Goal: Ask a question: Seek information or help from site administrators or community

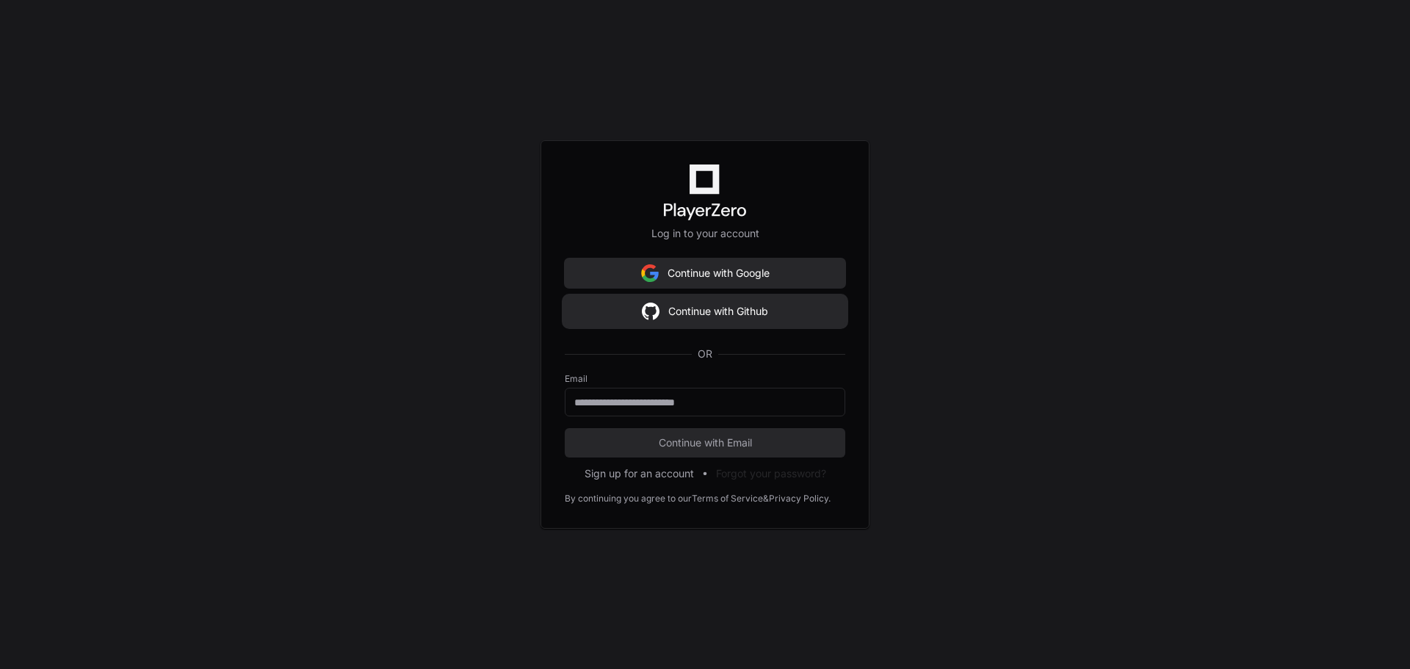
click at [723, 311] on button "Continue with Github" at bounding box center [705, 311] width 280 height 29
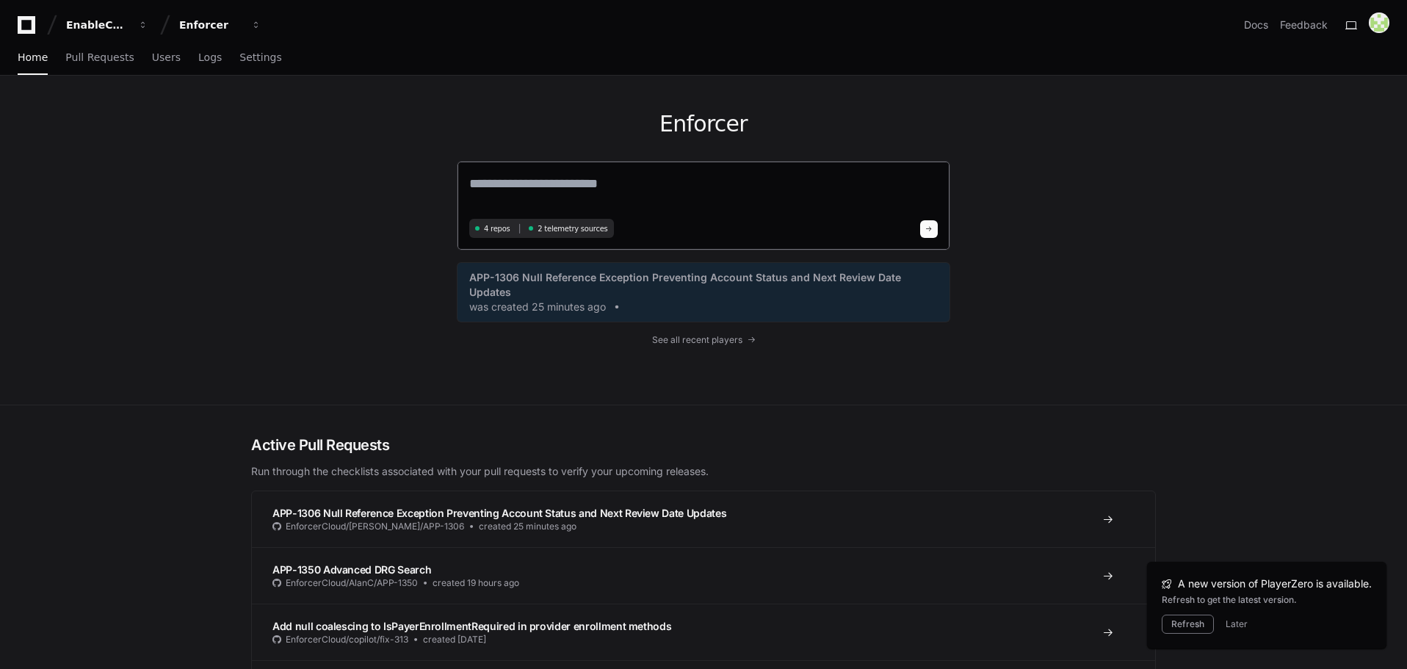
click at [532, 194] on textarea at bounding box center [703, 193] width 468 height 41
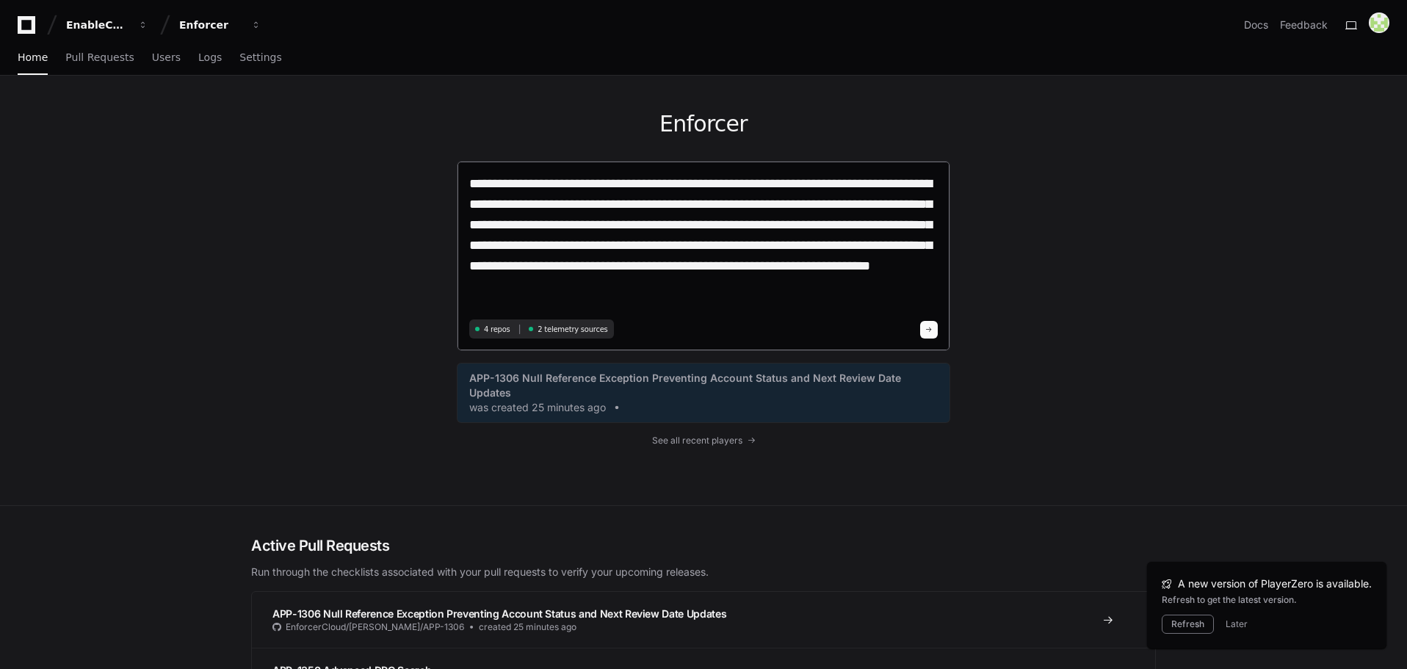
type textarea "**********"
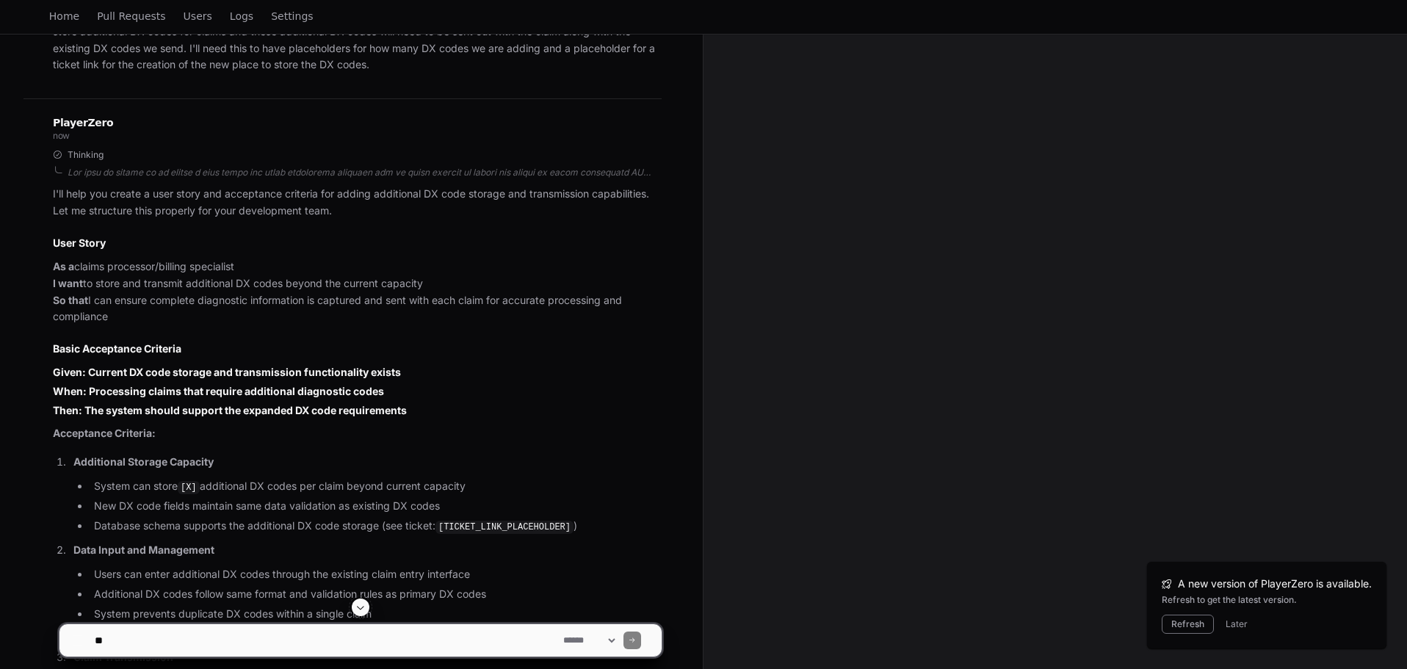
scroll to position [244, 0]
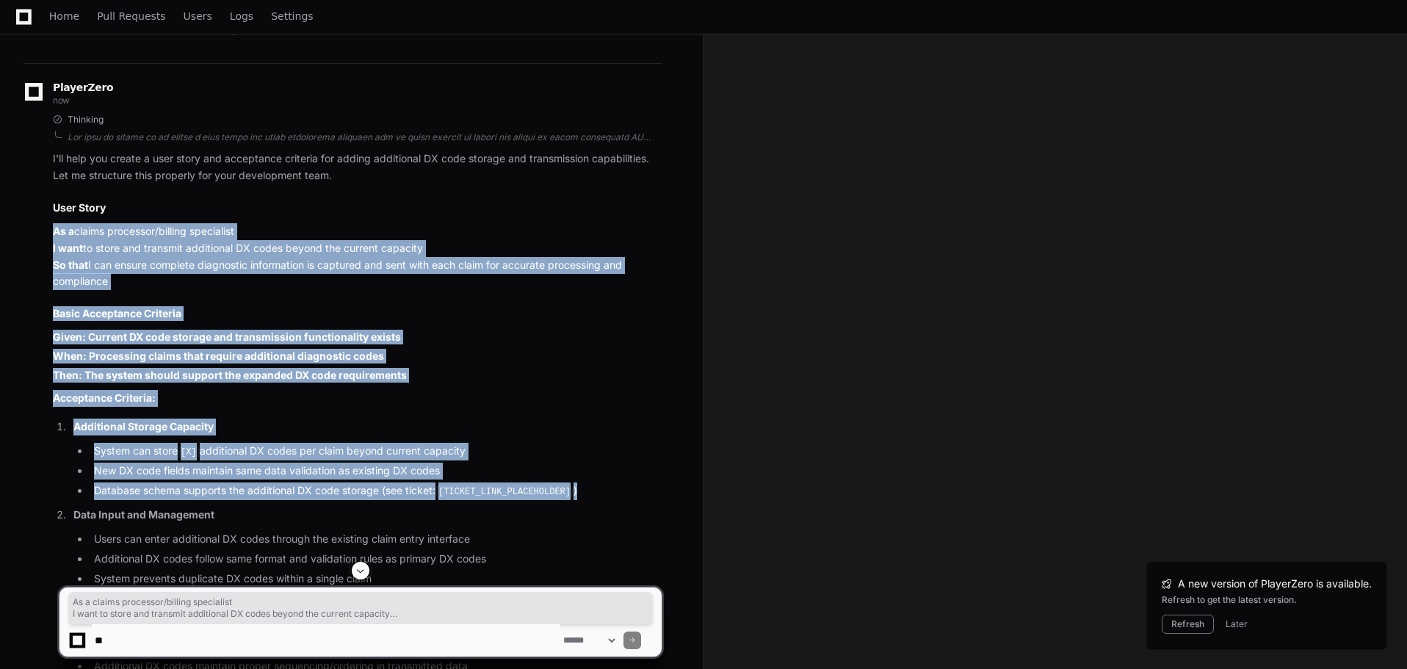
drag, startPoint x: 55, startPoint y: 234, endPoint x: 481, endPoint y: 503, distance: 503.5
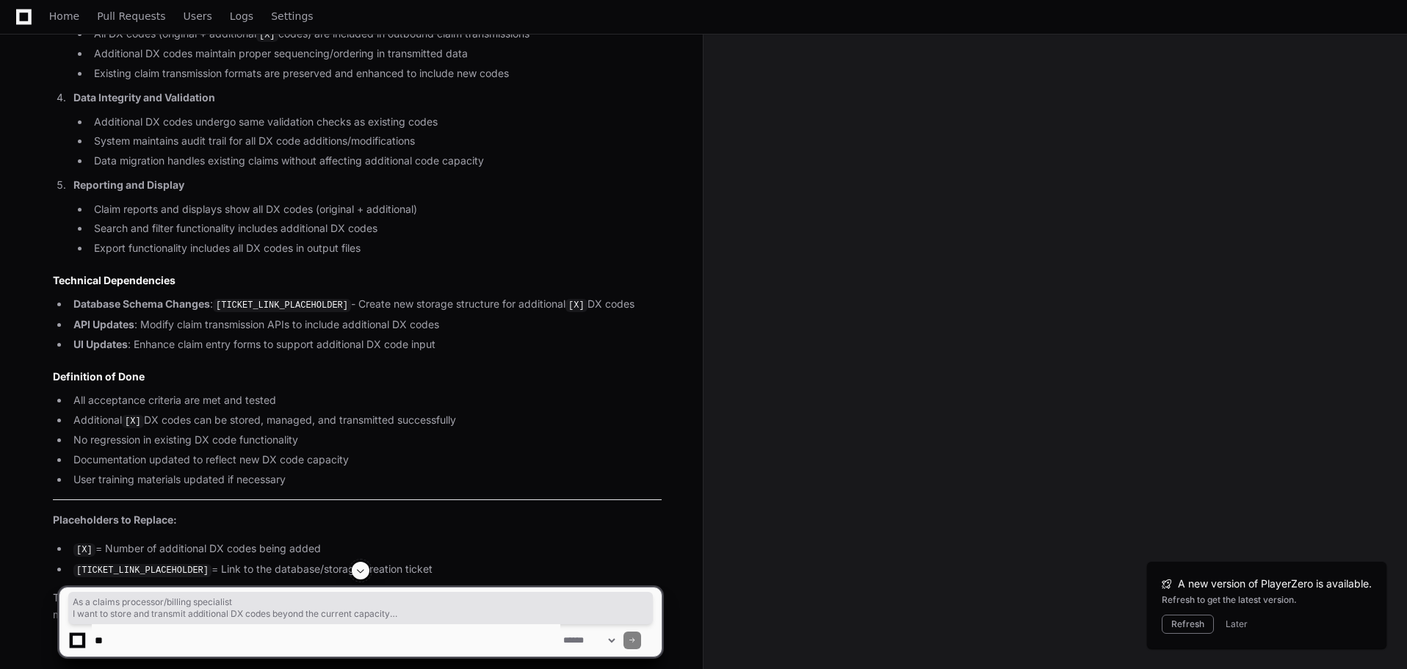
scroll to position [924, 0]
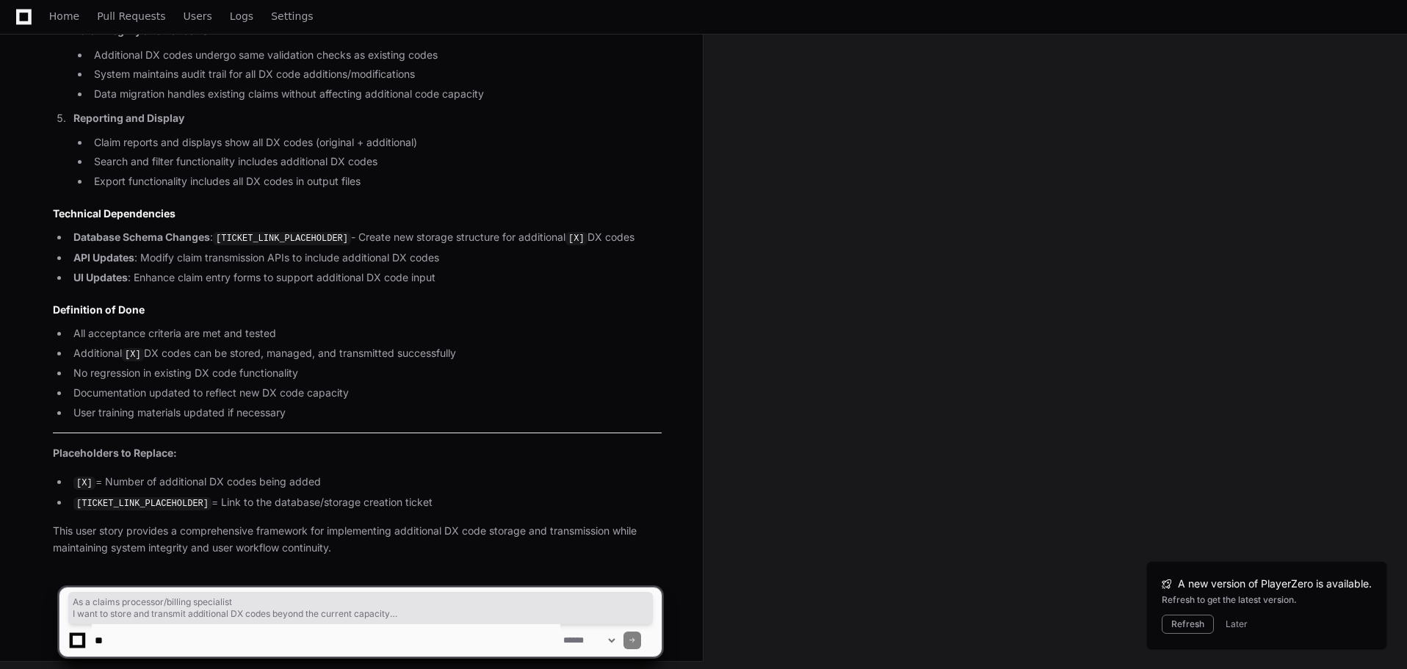
click at [573, 489] on ul "[X] = Number of additional DX codes being added [TICKET_LINK_PLACEHOLDER] = Lin…" at bounding box center [357, 492] width 609 height 37
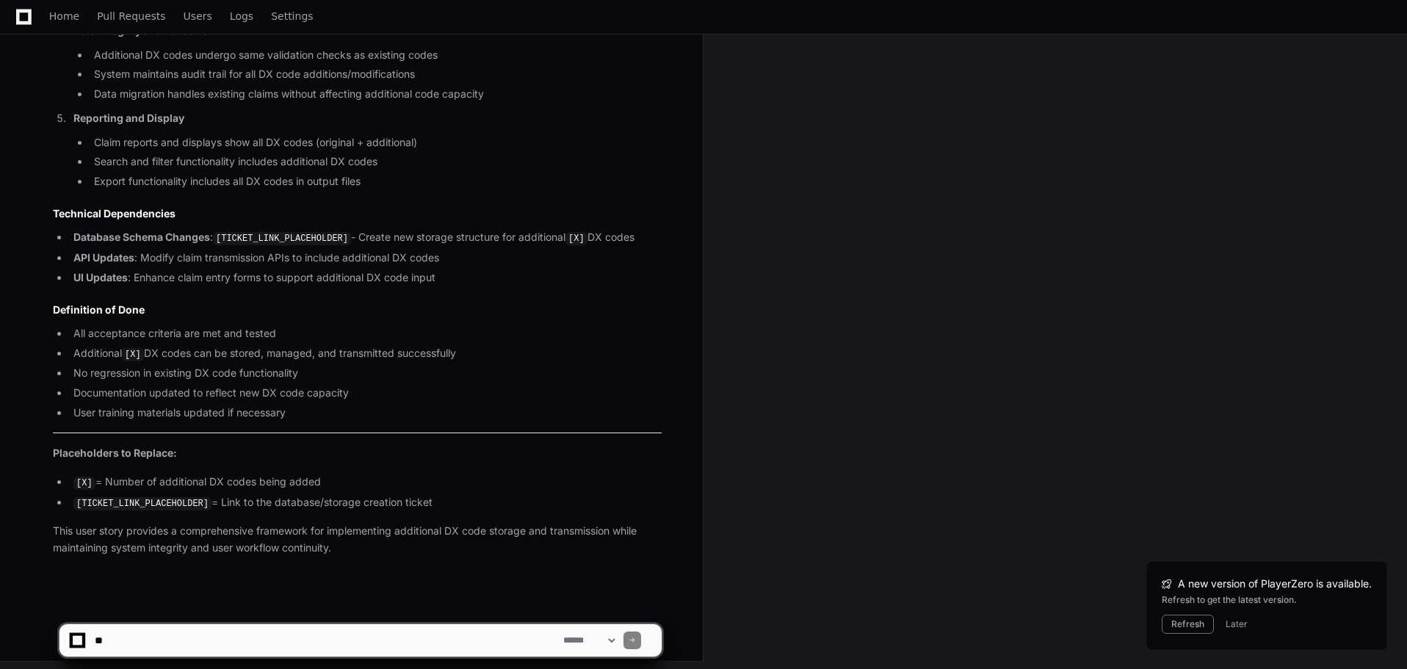
click at [120, 640] on textarea at bounding box center [326, 640] width 468 height 32
type textarea "**********"
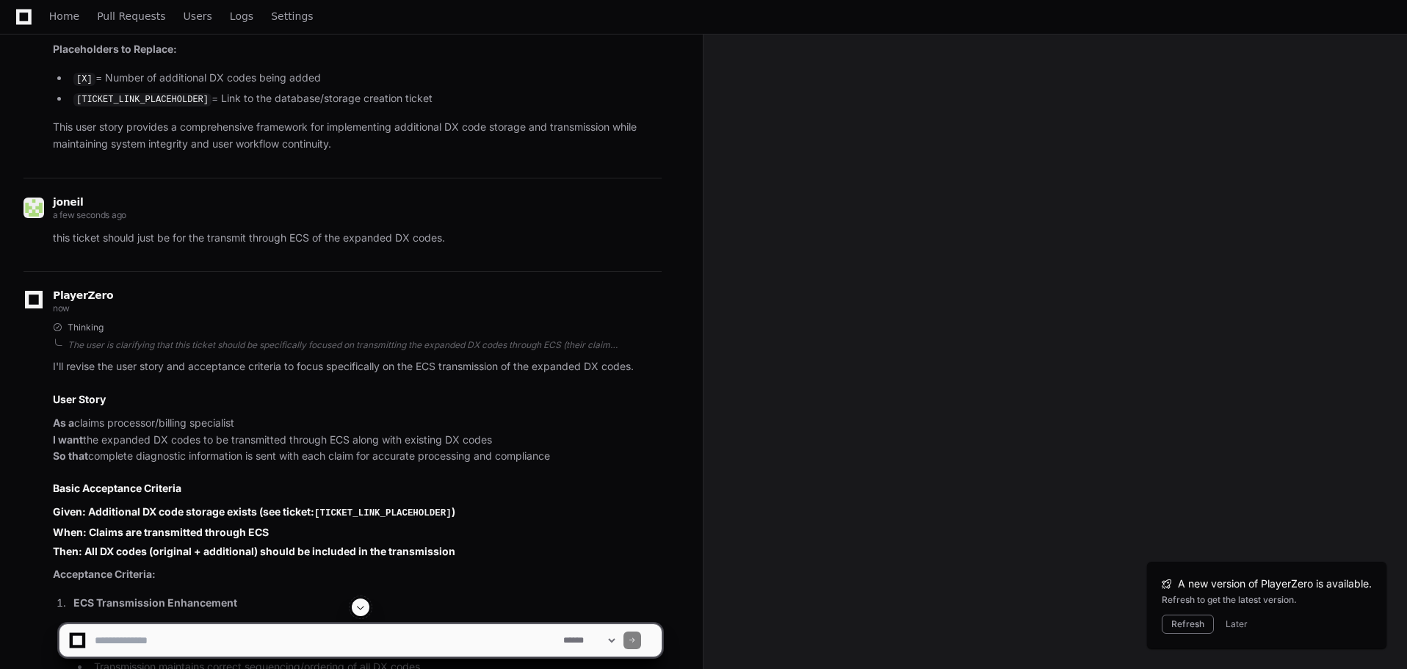
scroll to position [1348, 0]
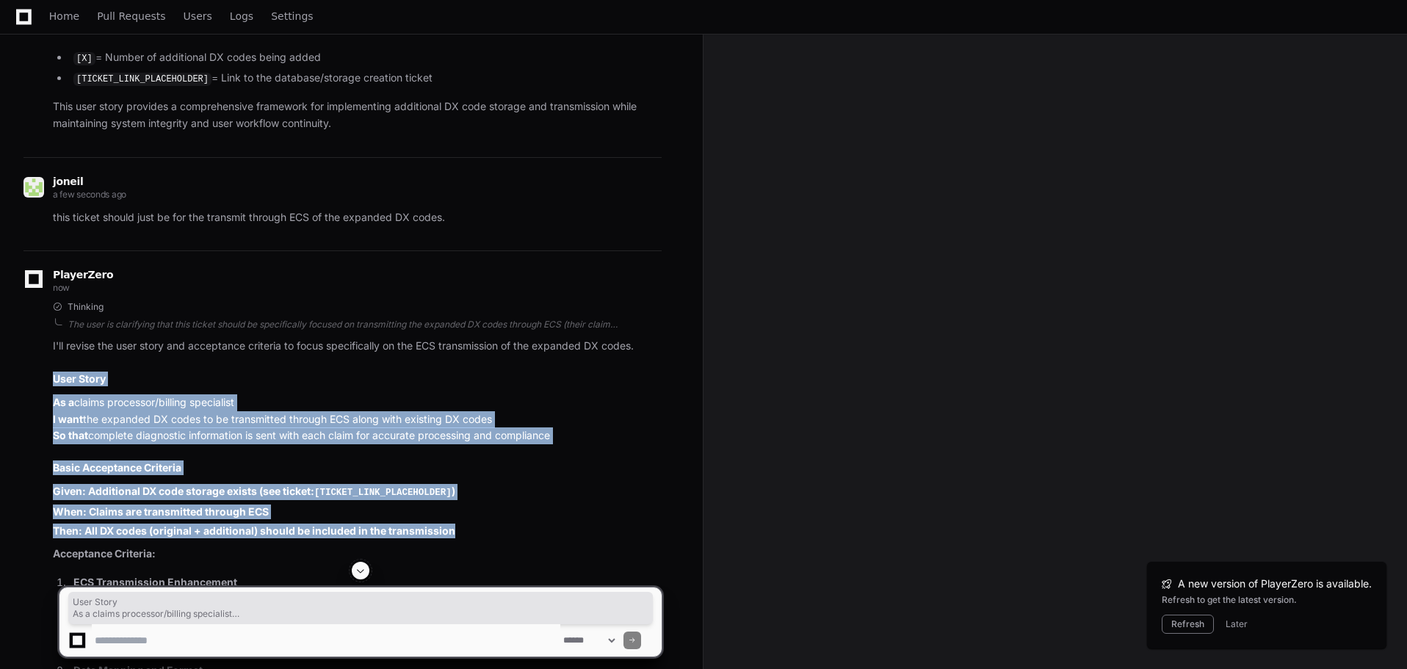
drag, startPoint x: 55, startPoint y: 375, endPoint x: 455, endPoint y: 529, distance: 428.8
copy article "User Story As a claims processor/billing specialist I want the expanded DX code…"
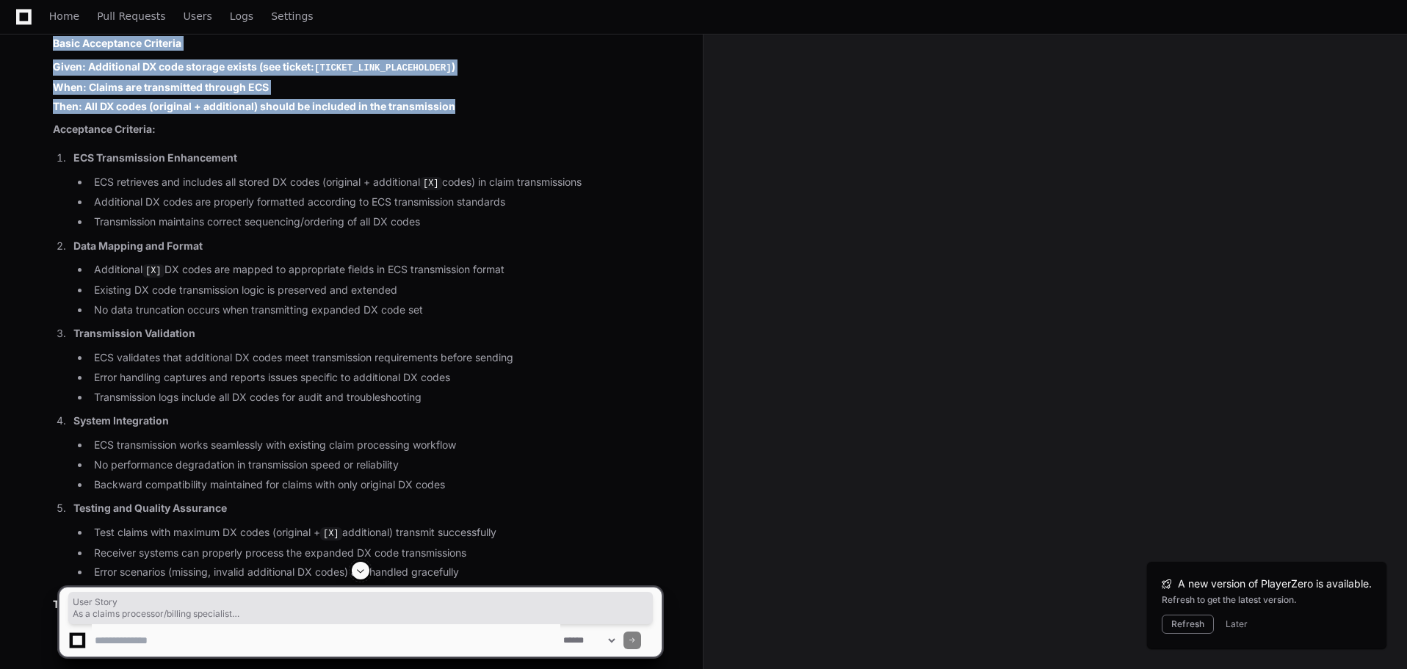
scroll to position [2119, 0]
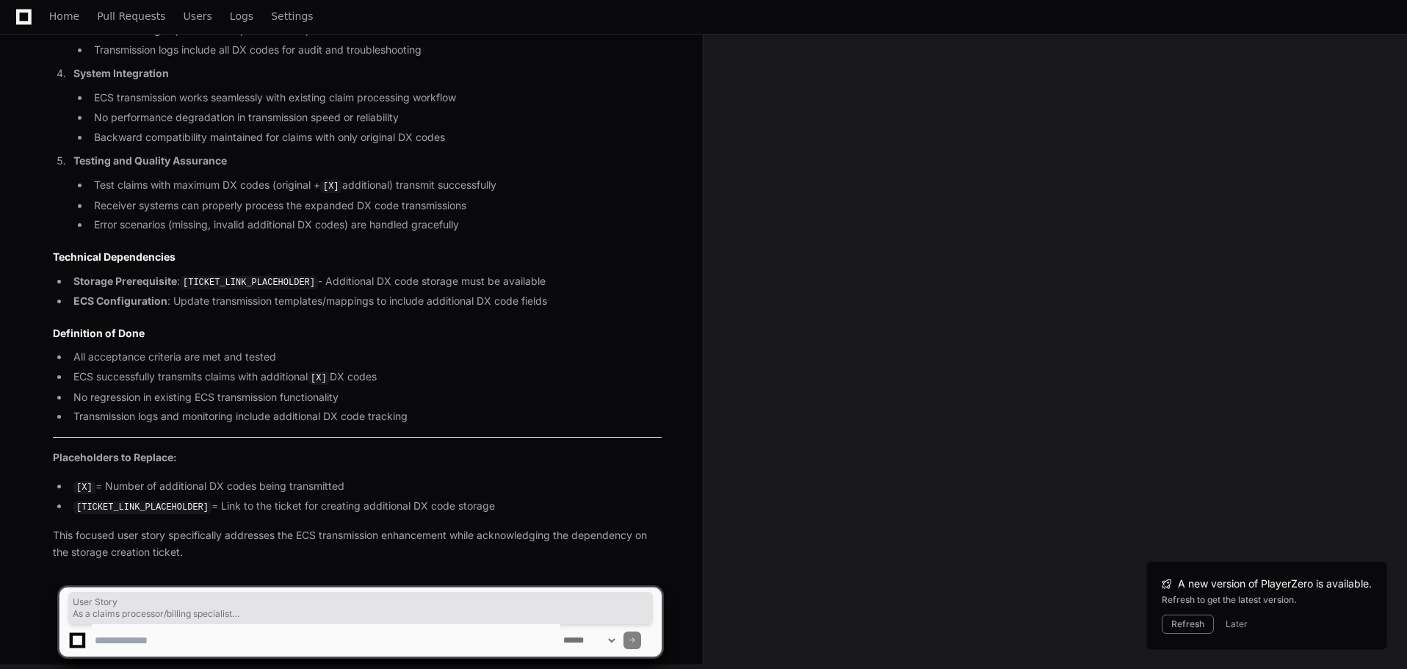
click at [228, 551] on div "PlayerZero now Thinking The user is clarifying that this ticket should be speci…" at bounding box center [342, 32] width 638 height 1106
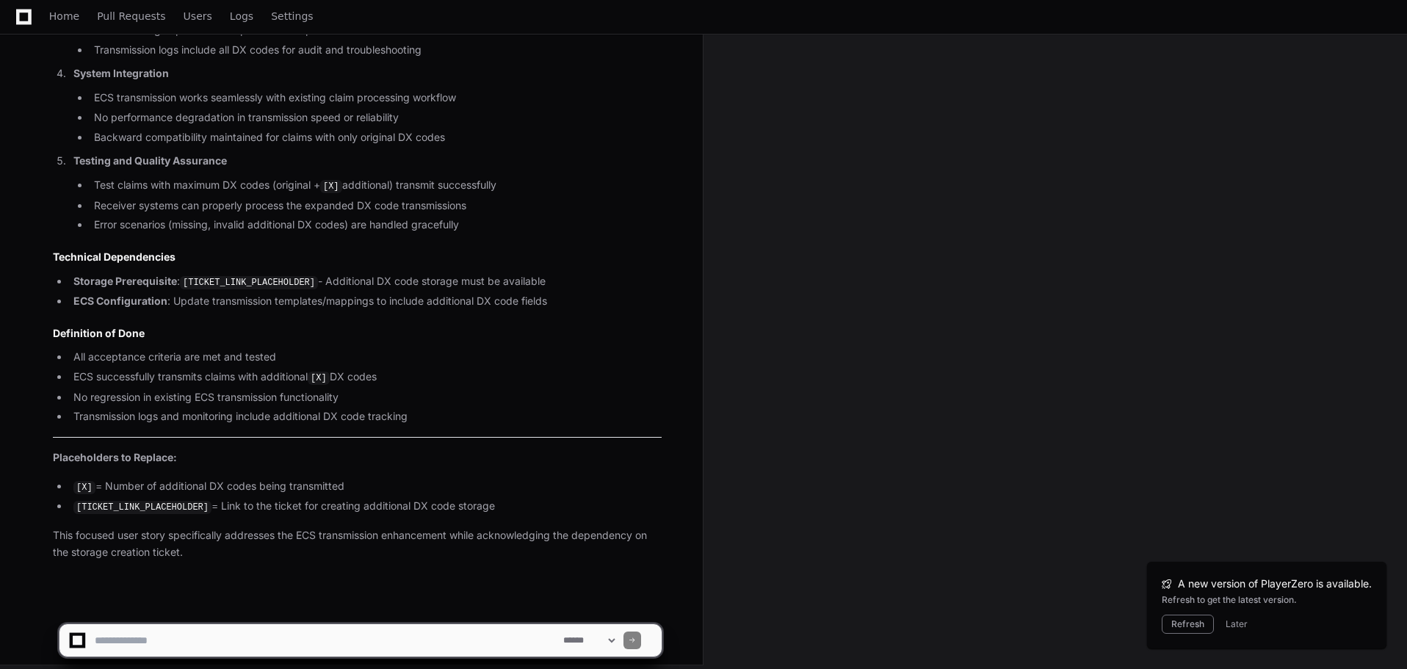
click at [178, 642] on textarea at bounding box center [326, 640] width 468 height 32
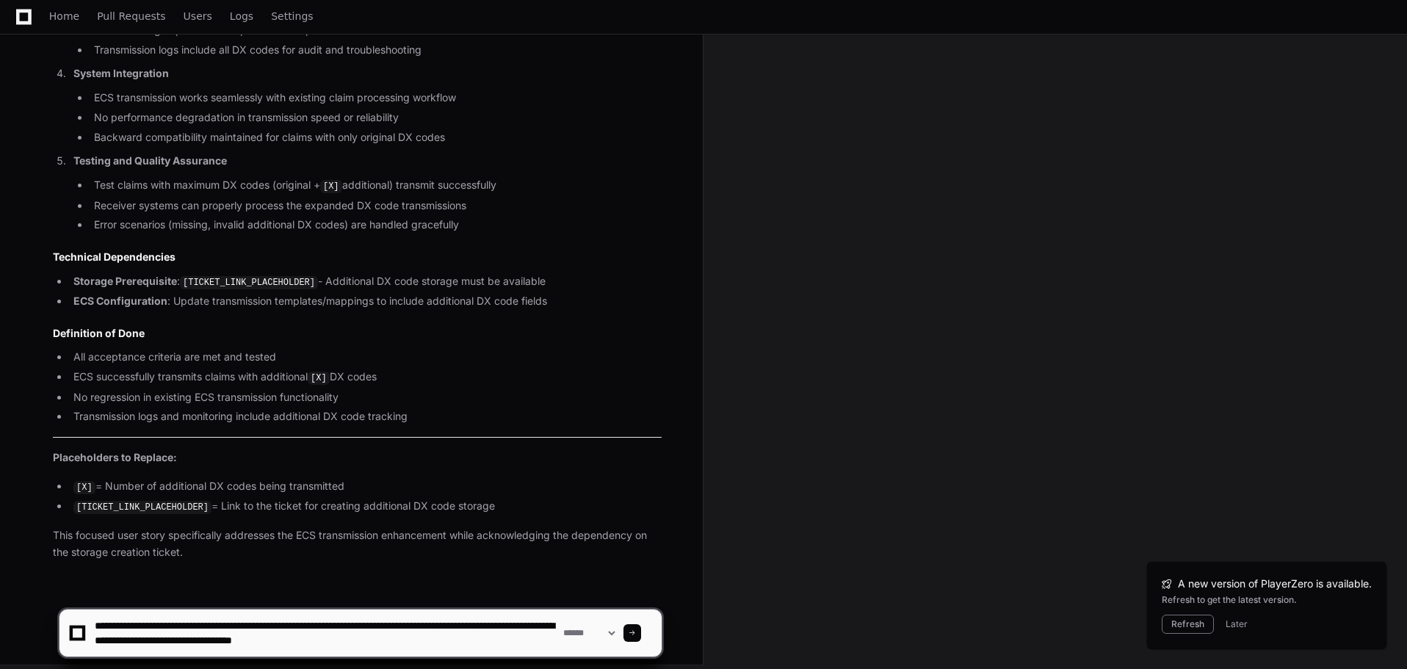
type textarea "**********"
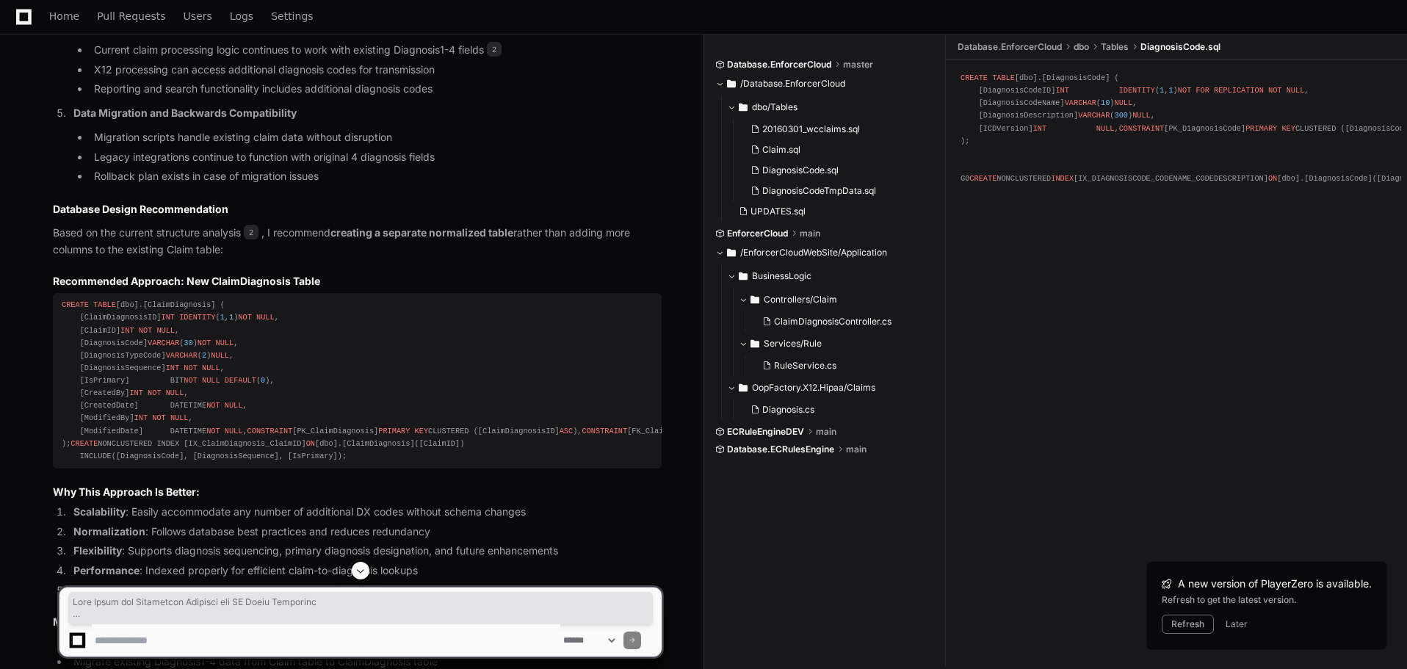
scroll to position [3560, 0]
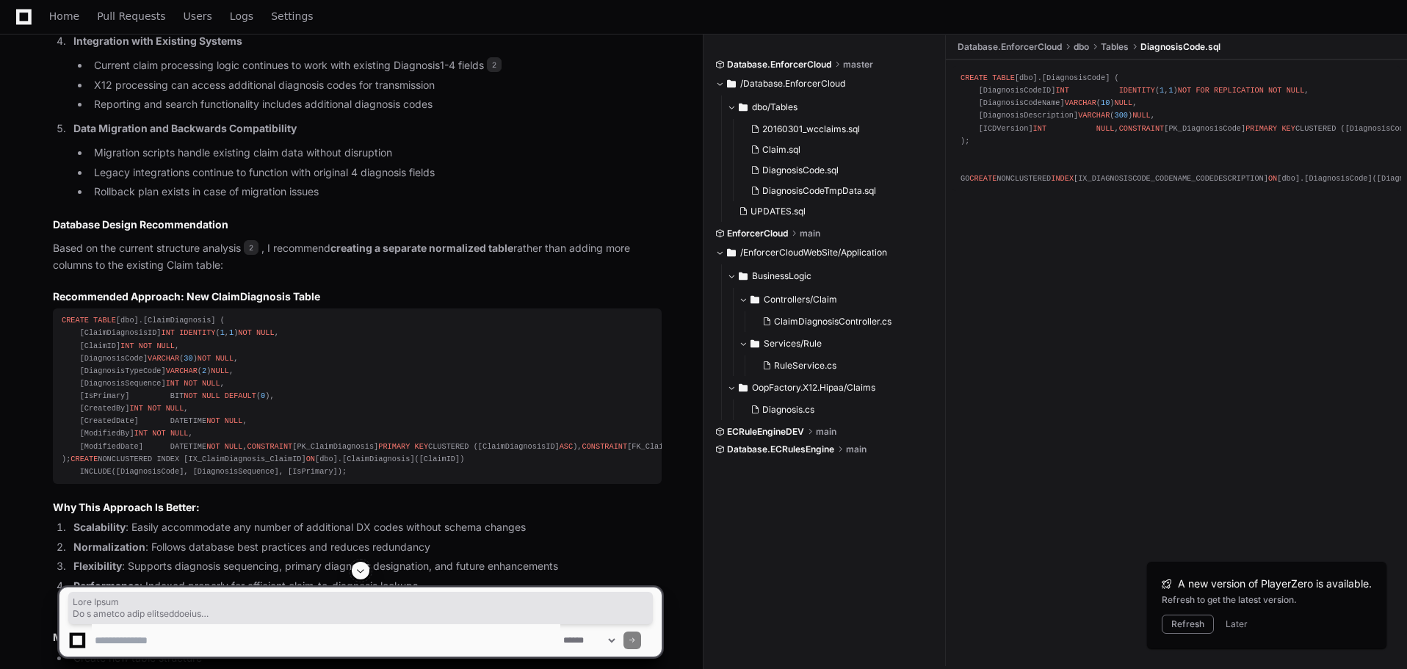
drag, startPoint x: 54, startPoint y: 226, endPoint x: 560, endPoint y: 548, distance: 600.0
click at [560, 548] on article "Based on my analysis of the current database structure, I can see that DX codes…" at bounding box center [357, 277] width 609 height 1629
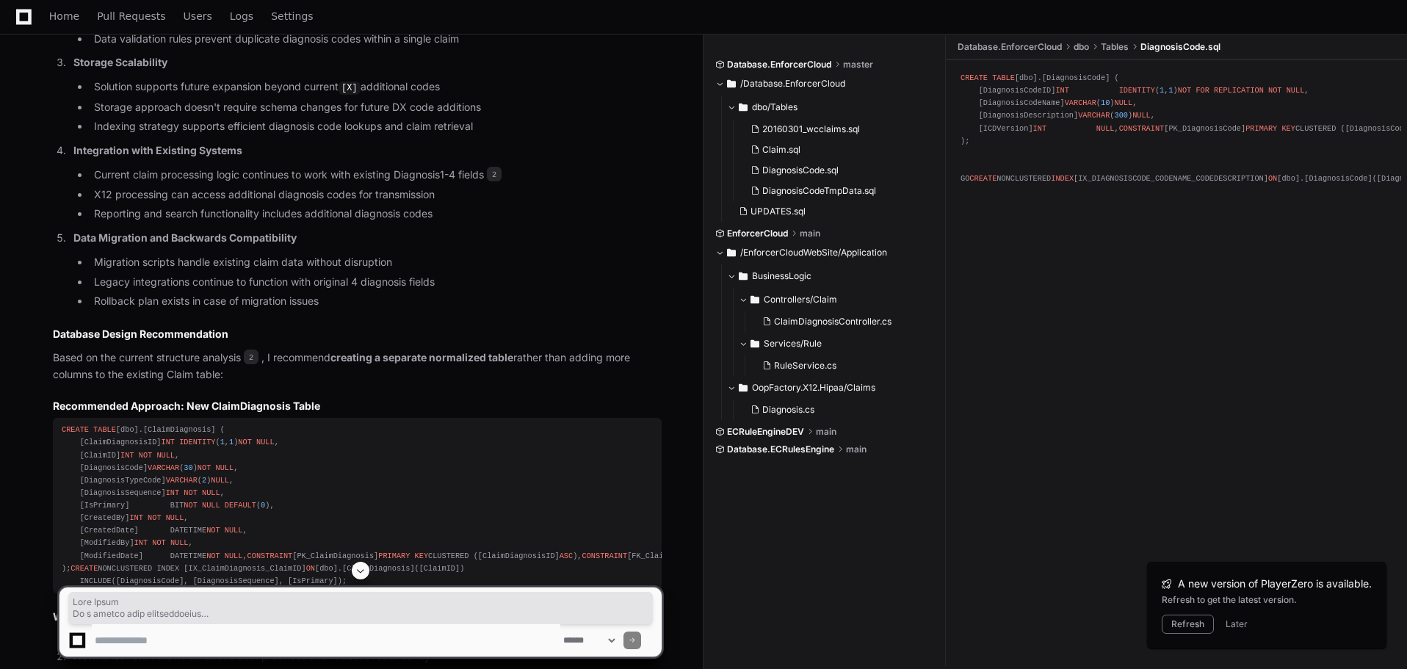
scroll to position [3316, 0]
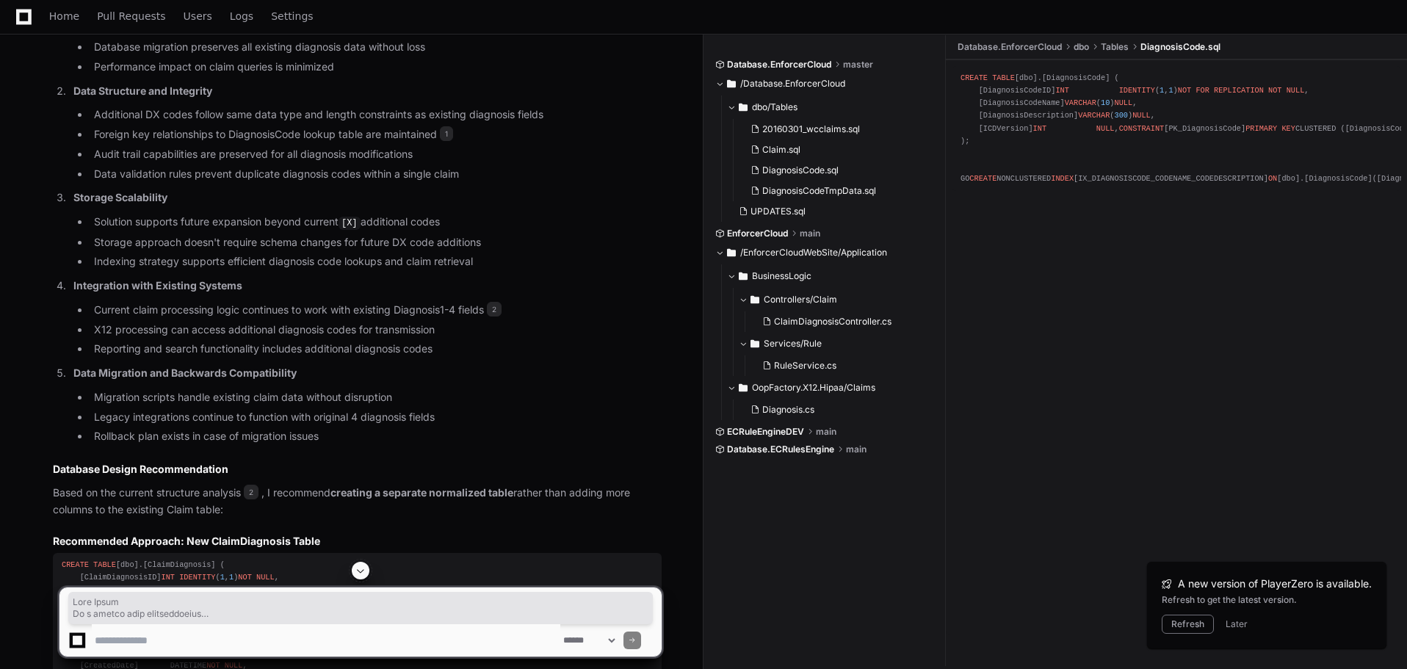
click at [403, 428] on li "Rollback plan exists in case of migration issues" at bounding box center [376, 436] width 572 height 17
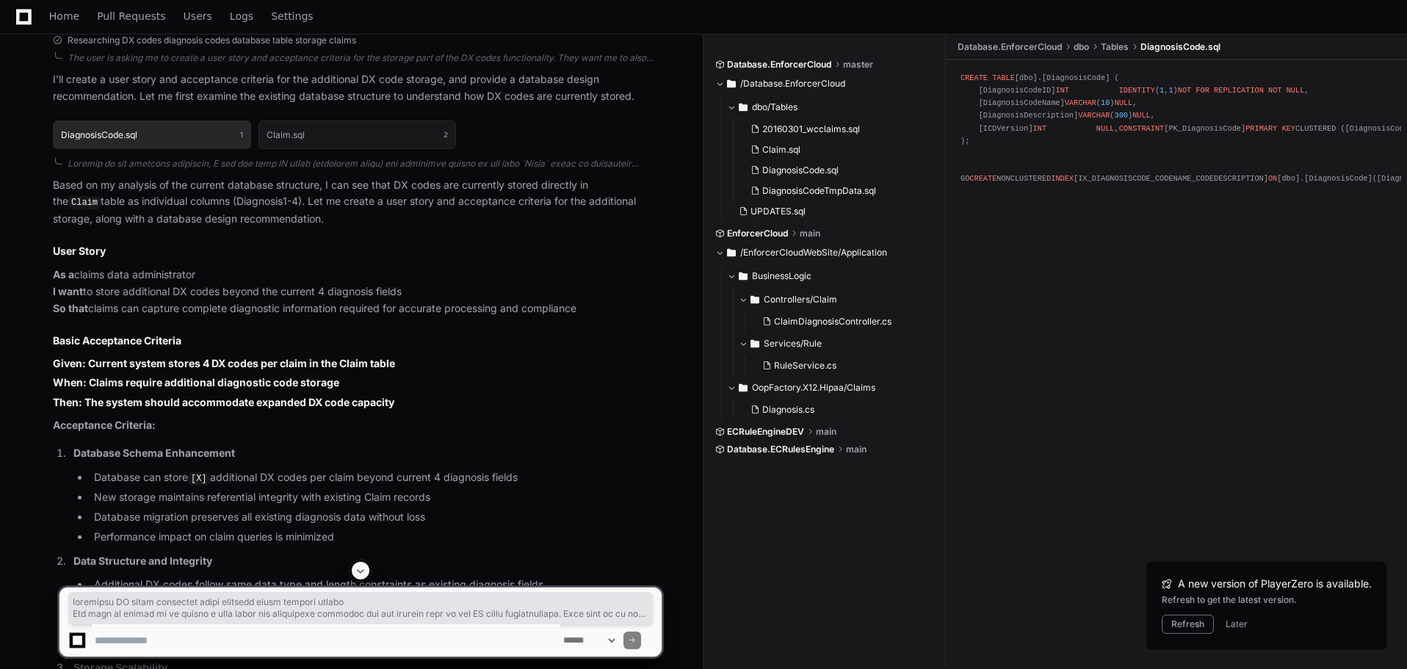
scroll to position [2843, 0]
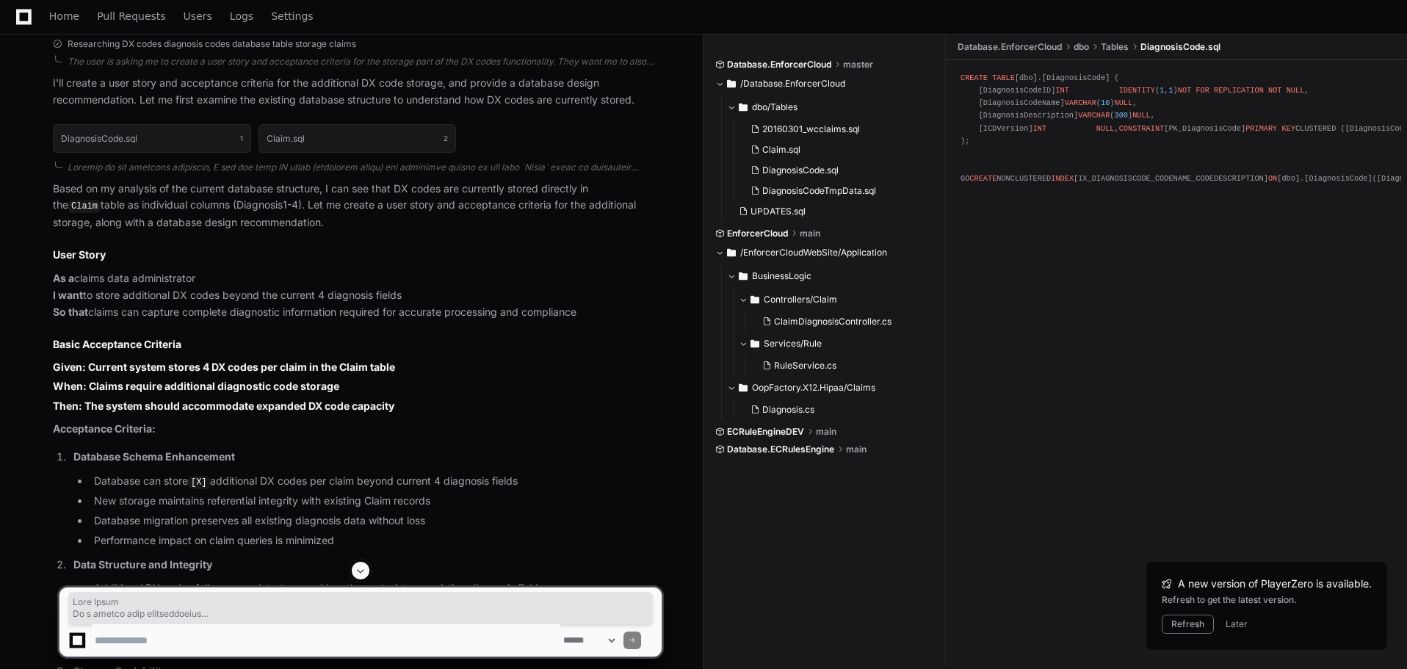
drag, startPoint x: 340, startPoint y: 432, endPoint x: 47, endPoint y: 242, distance: 349.2
copy article "User Story As a claims data administrator I want to store additional DX codes b…"
click at [358, 563] on button at bounding box center [361, 571] width 18 height 18
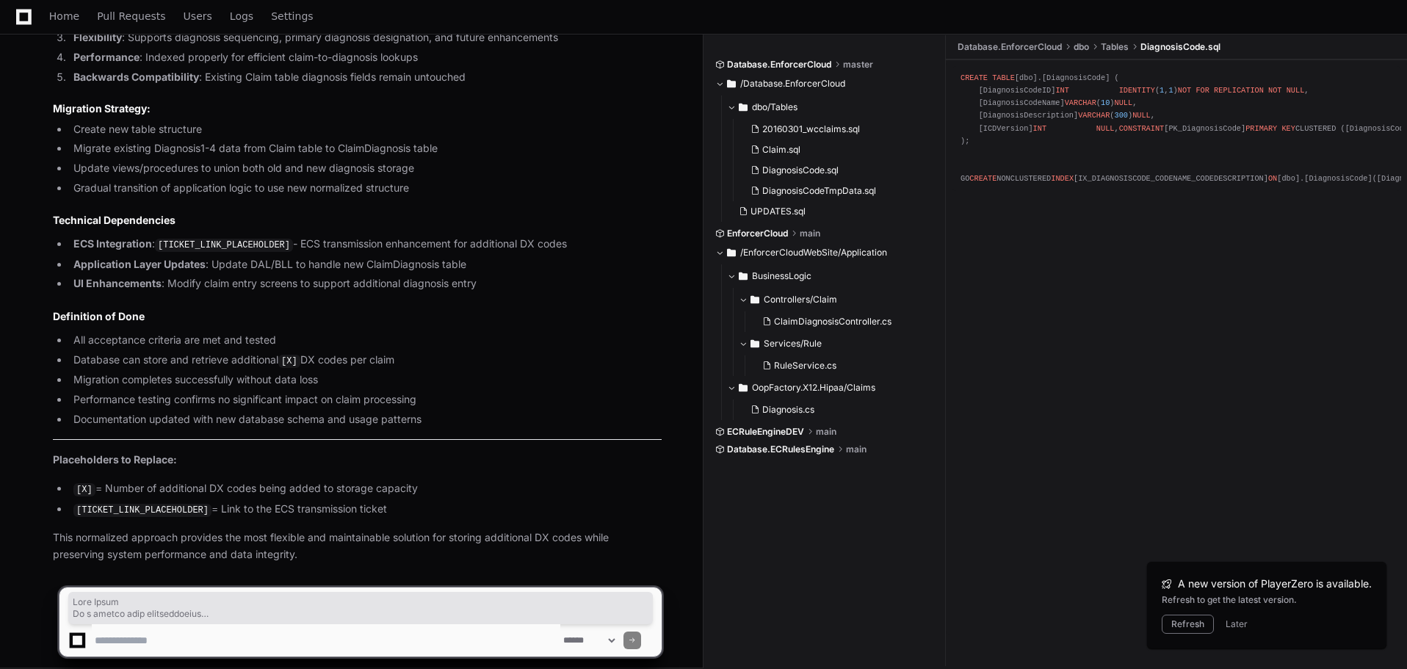
scroll to position [4053, 0]
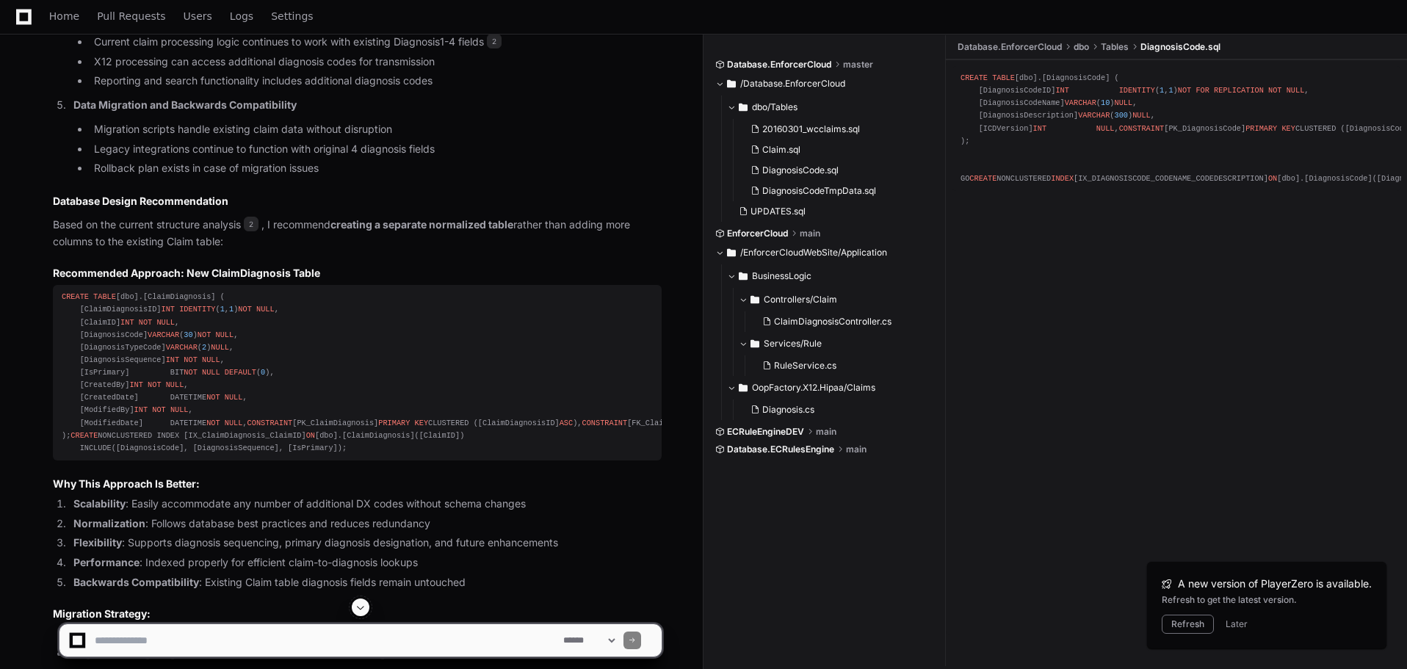
scroll to position [3564, 0]
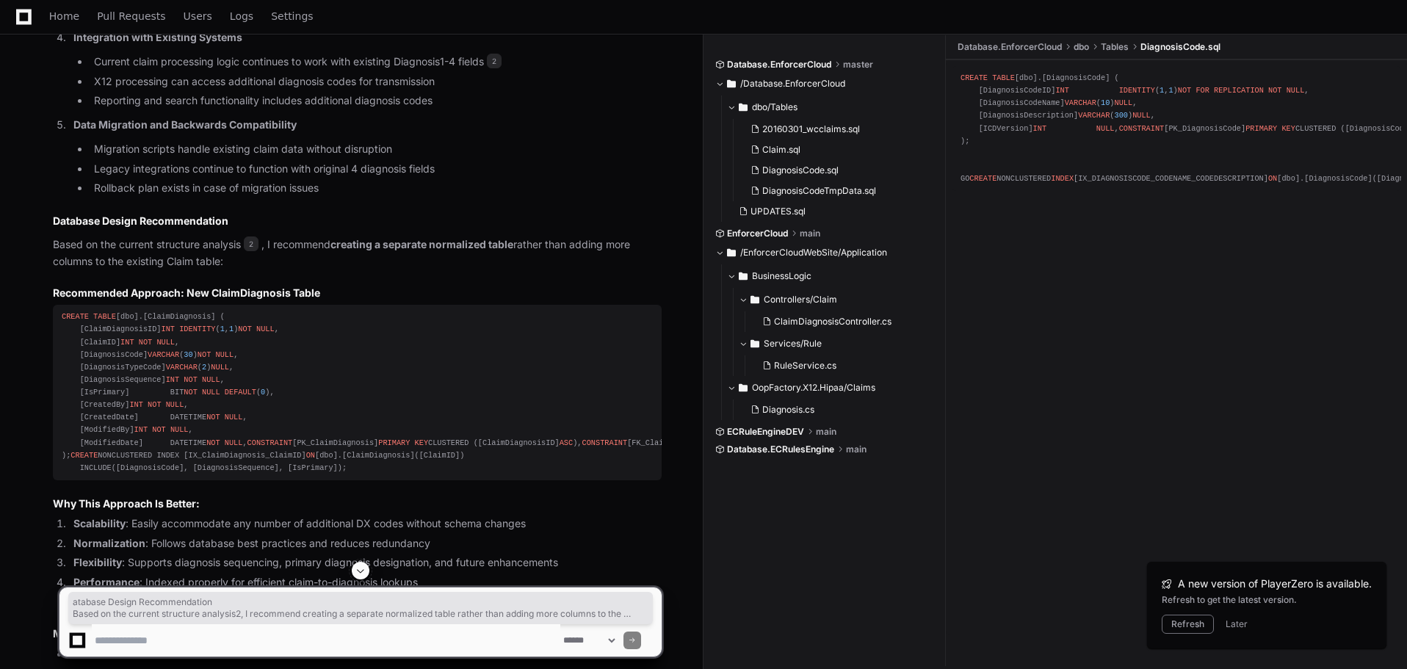
drag, startPoint x: 58, startPoint y: 210, endPoint x: 313, endPoint y: 255, distance: 258.6
click at [313, 255] on article "Based on my analysis of the current database structure, I can see that DX codes…" at bounding box center [357, 273] width 609 height 1629
drag, startPoint x: 62, startPoint y: 304, endPoint x: 357, endPoint y: 543, distance: 378.9
click at [357, 474] on div "CREATE TABLE [dbo].[ClaimDiagnosis] ( [ClaimDiagnosisID] INT IDENTITY ( 1 , 1 )…" at bounding box center [357, 393] width 591 height 164
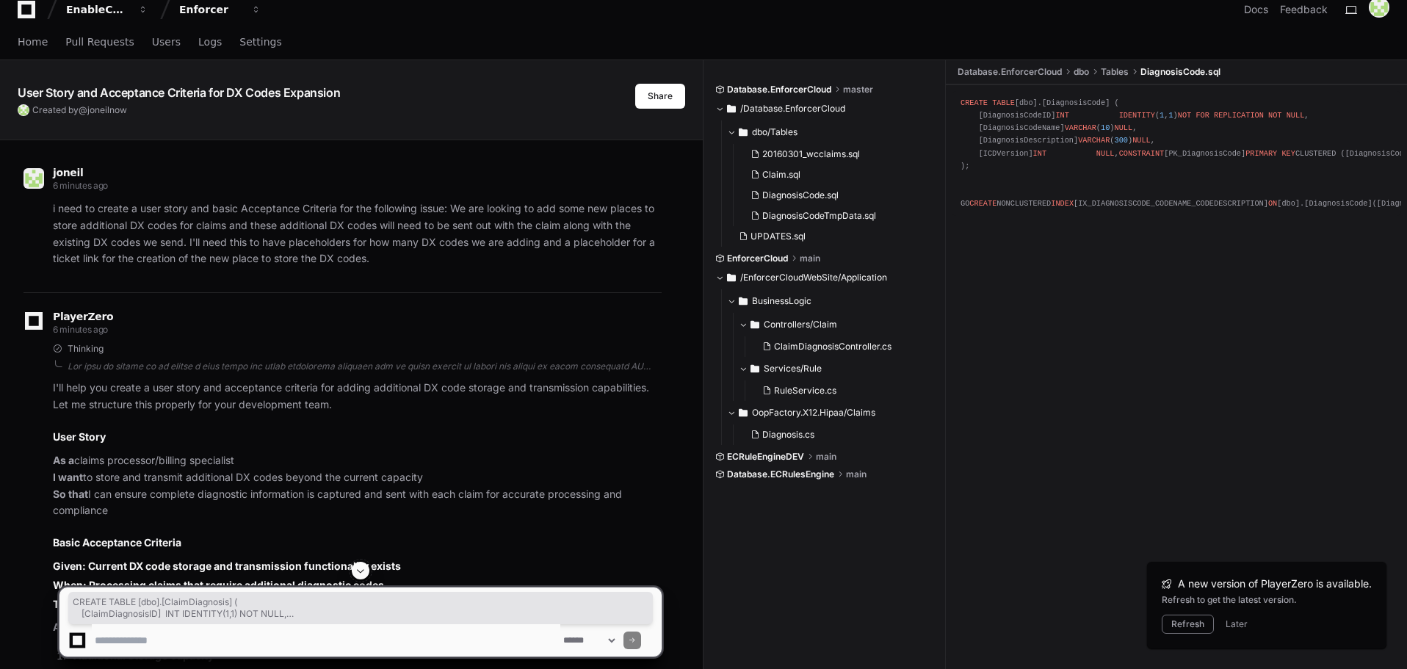
scroll to position [0, 0]
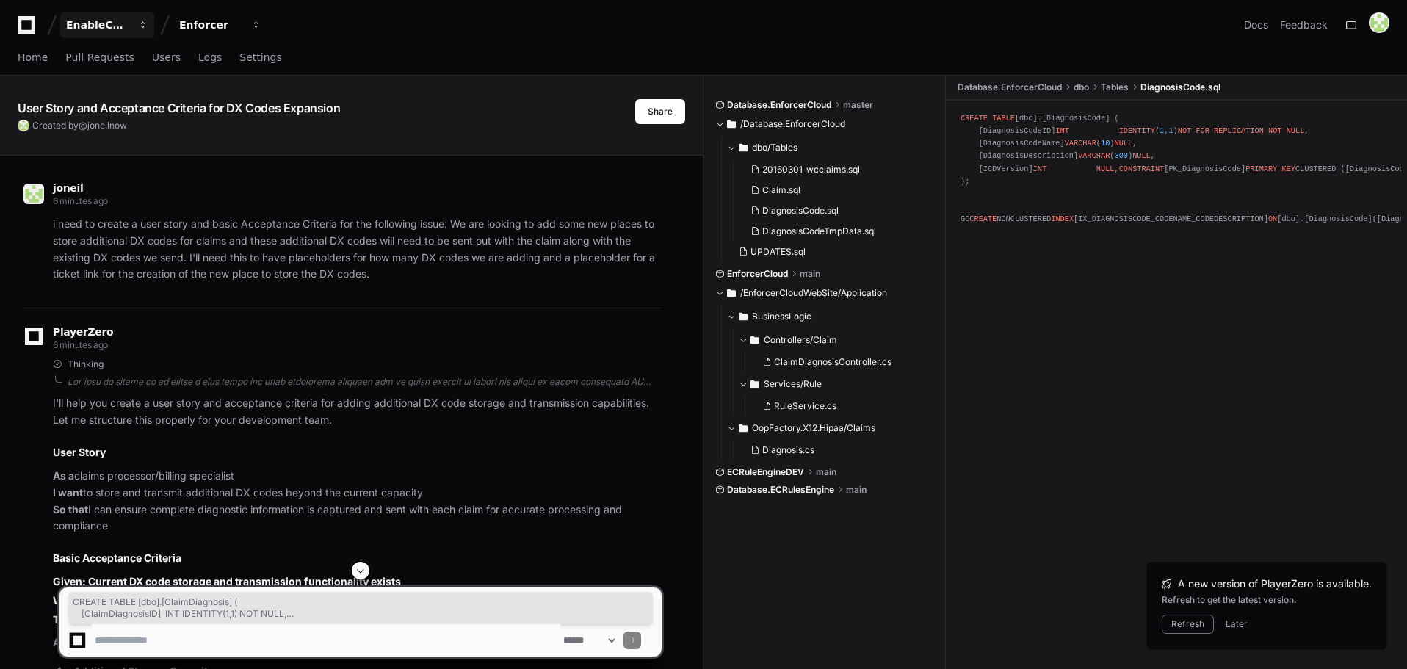
click at [109, 29] on div "EnableComp" at bounding box center [97, 25] width 63 height 15
click at [27, 62] on span "Home" at bounding box center [33, 57] width 30 height 9
